Goal: Navigation & Orientation: Find specific page/section

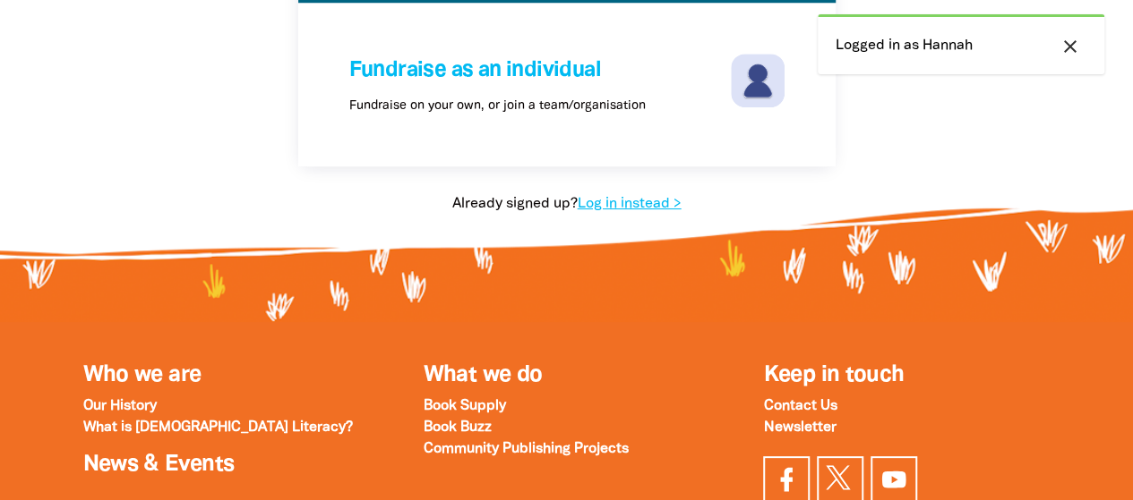
scroll to position [466, 0]
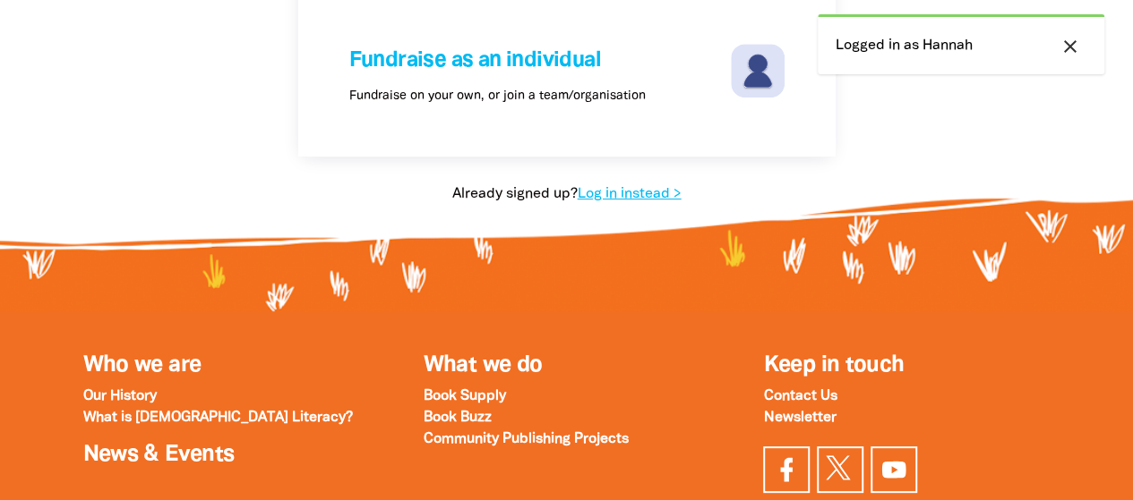
click at [1077, 53] on icon "close" at bounding box center [1069, 46] width 21 height 21
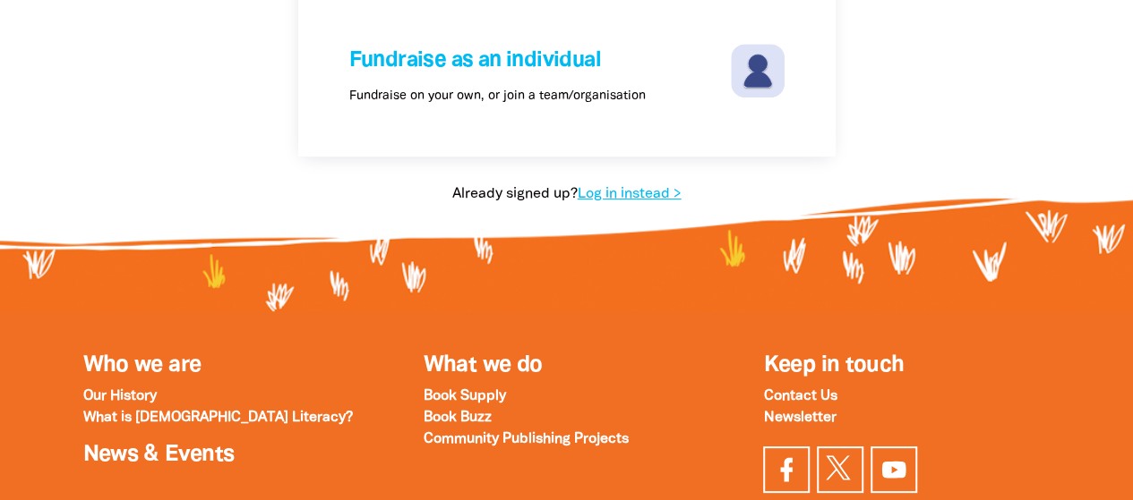
scroll to position [0, 0]
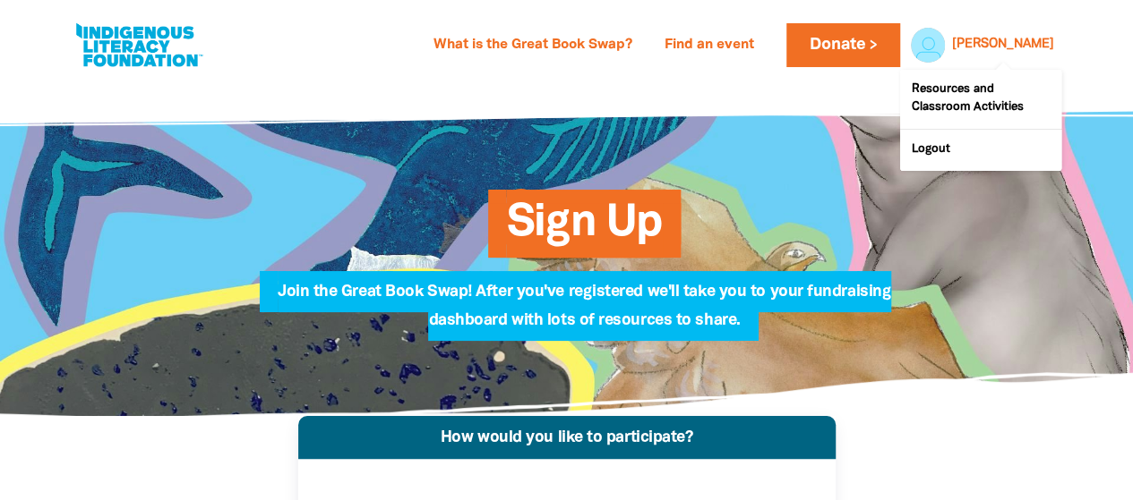
click at [945, 54] on div at bounding box center [923, 44] width 43 height 43
click at [1032, 44] on link "[PERSON_NAME]" at bounding box center [1003, 44] width 102 height 13
click at [1033, 46] on link "[PERSON_NAME]" at bounding box center [1003, 44] width 102 height 13
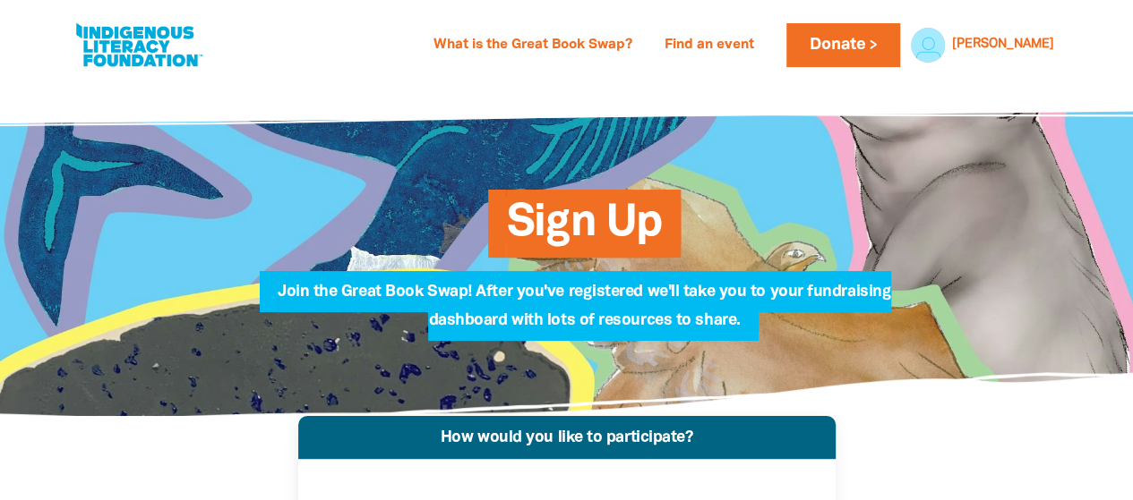
click at [1080, 73] on div "What is the Great Book Swap? Find an event Log In Sign Up Donate [PERSON_NAME] …" at bounding box center [566, 40] width 1133 height 81
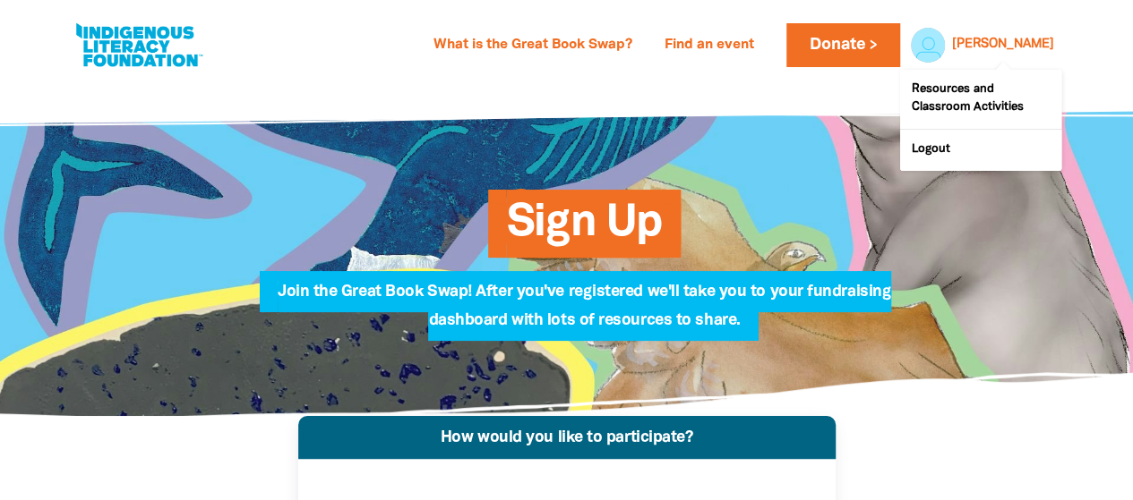
click at [1019, 49] on link "[PERSON_NAME]" at bounding box center [1003, 44] width 102 height 13
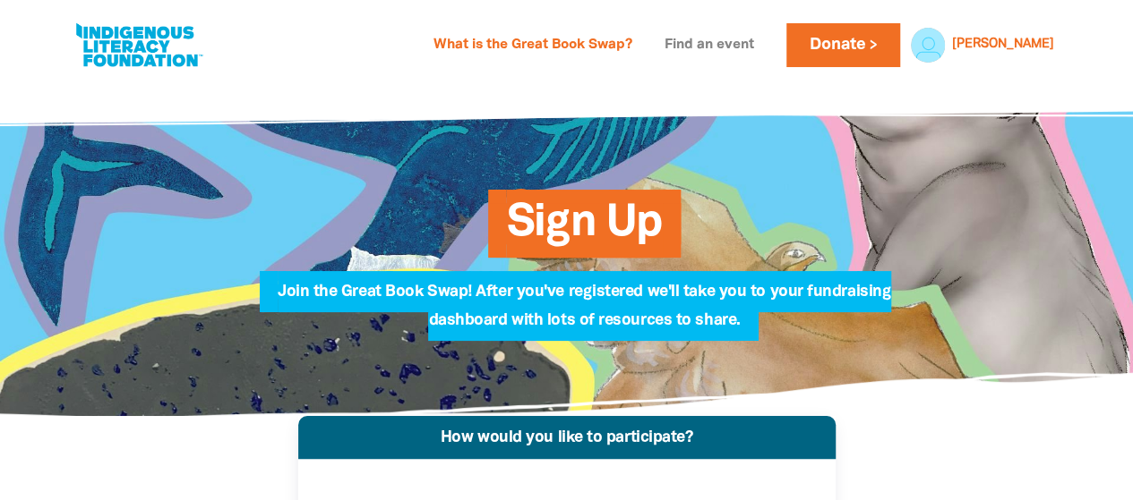
click at [765, 49] on link "Find an event" at bounding box center [709, 45] width 111 height 29
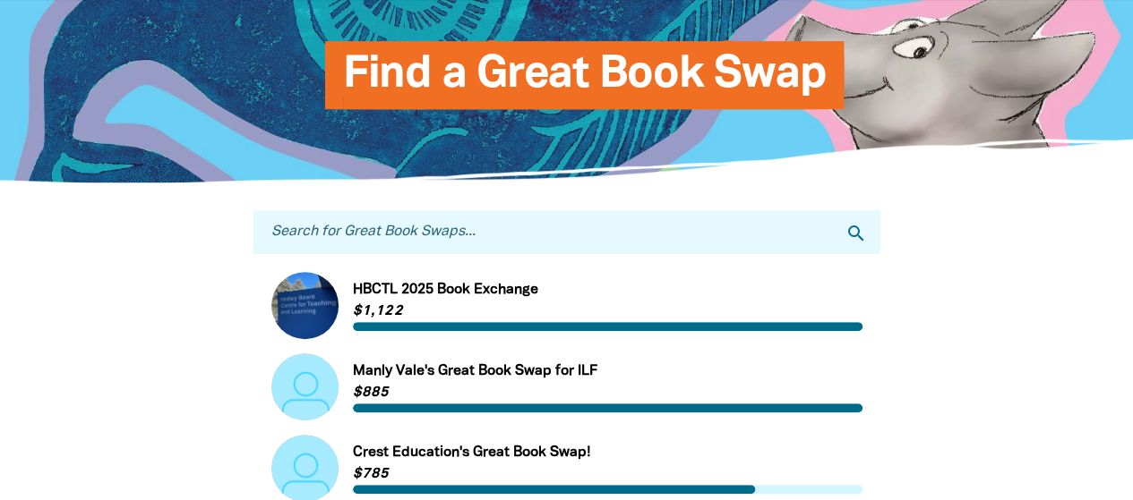
scroll to position [174, 0]
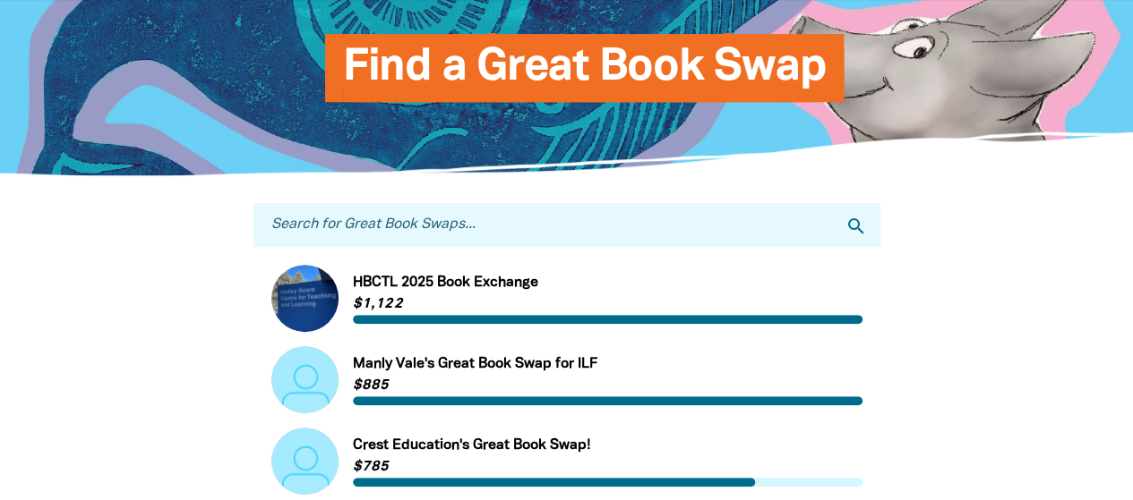
click at [532, 218] on input "Search for Great Book Swaps..." at bounding box center [566, 225] width 627 height 44
type input "glenunga"
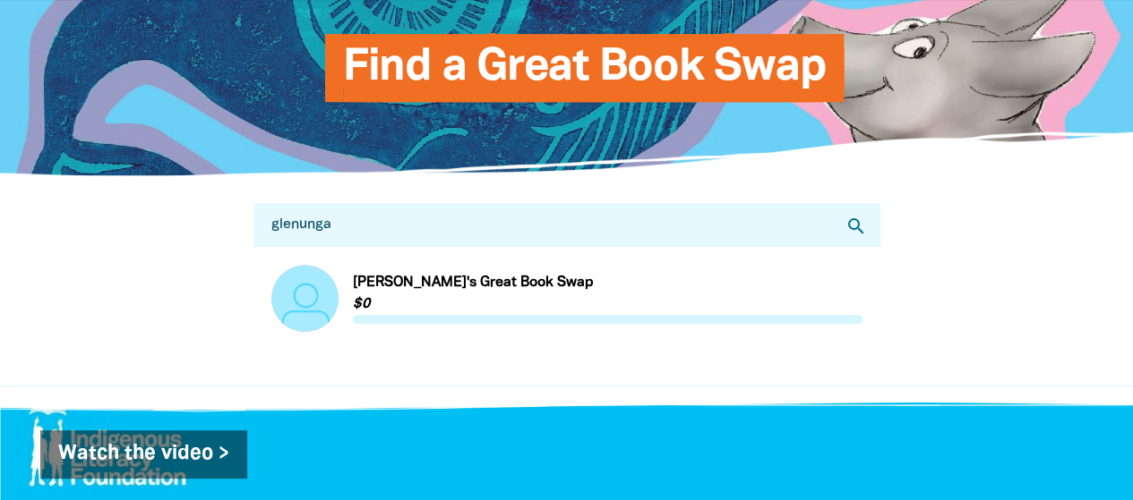
click at [441, 314] on link "Link to [PERSON_NAME]'s Great Book Swap" at bounding box center [566, 298] width 591 height 67
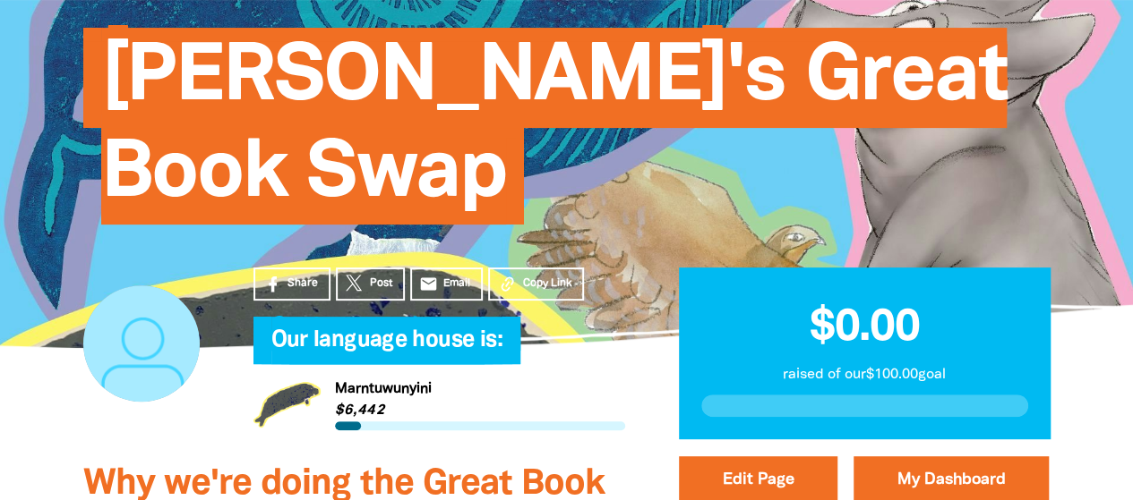
scroll to position [457, 0]
